Goal: Information Seeking & Learning: Learn about a topic

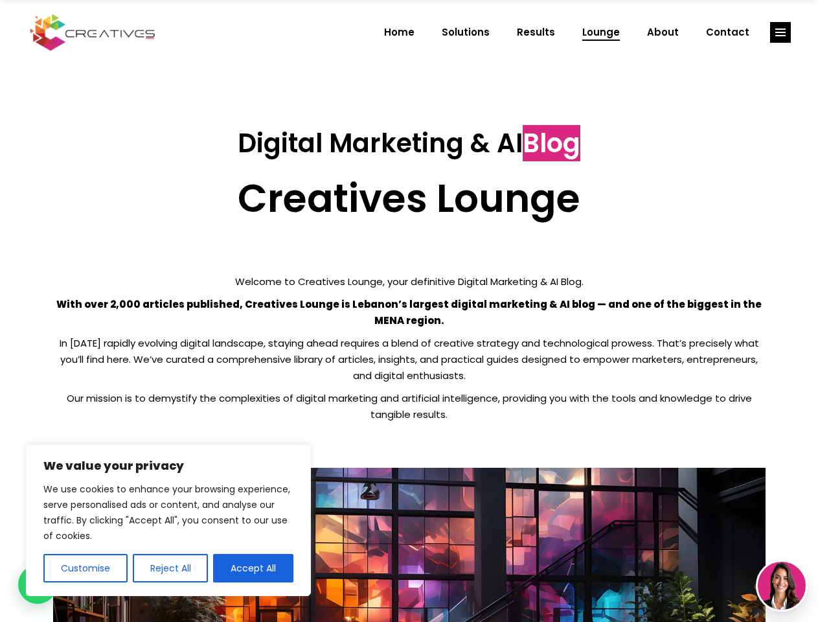
click at [409, 311] on p "With over 2,000 articles published, Creatives Lounge is Lebanon’s largest digit…" at bounding box center [409, 312] width 713 height 32
click at [85, 568] on button "Customise" at bounding box center [85, 568] width 84 height 29
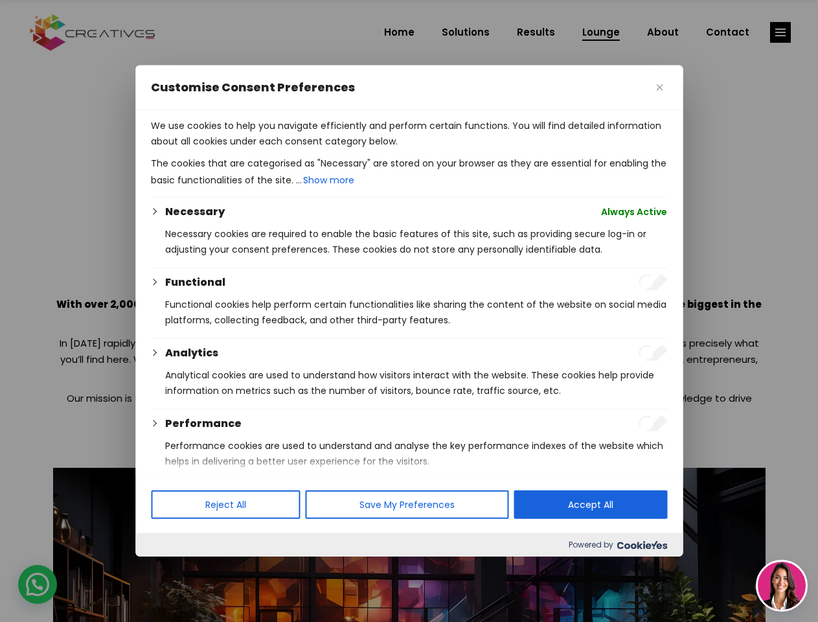
click at [170, 568] on div at bounding box center [409, 311] width 818 height 622
click at [253, 149] on p "We use cookies to help you navigate efficiently and perform certain functions. …" at bounding box center [409, 133] width 516 height 31
click at [781, 32] on div at bounding box center [409, 311] width 818 height 622
click at [782, 586] on img at bounding box center [782, 586] width 48 height 48
